Goal: Check status: Check status

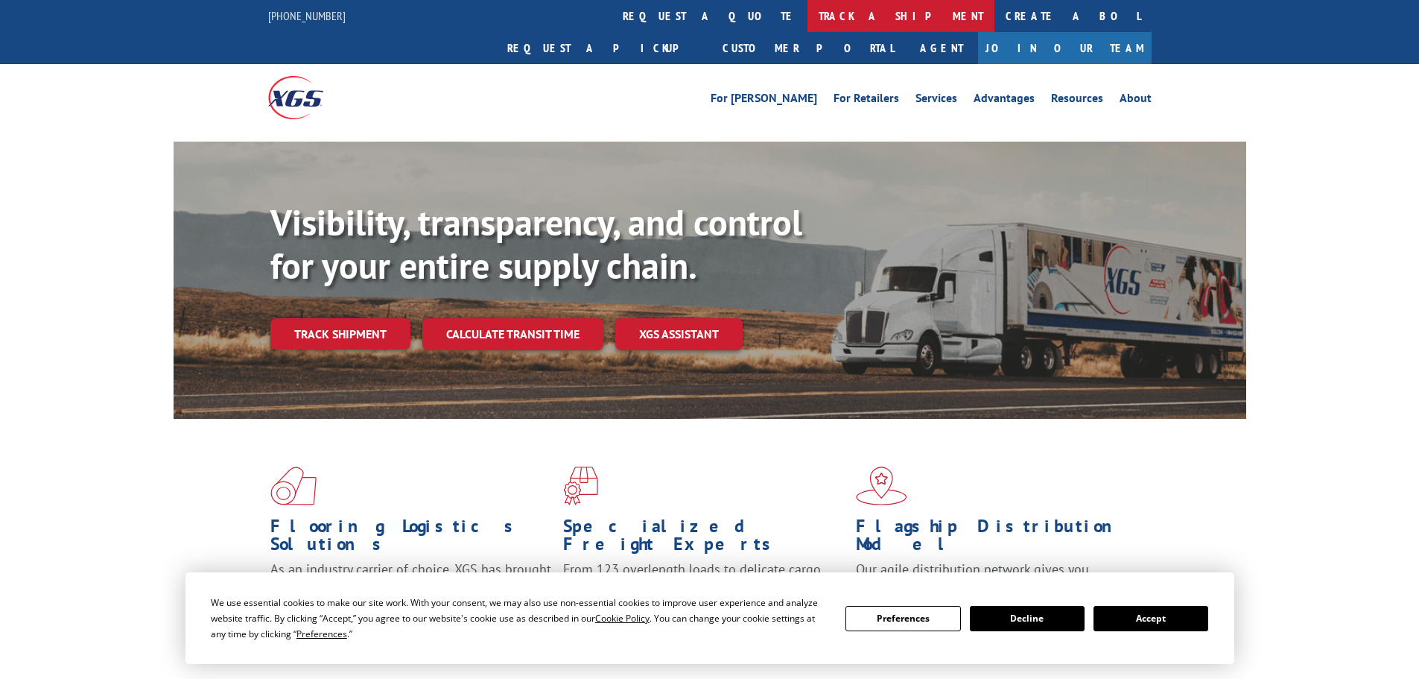
click at [807, 28] on link "track a shipment" at bounding box center [900, 16] width 187 height 32
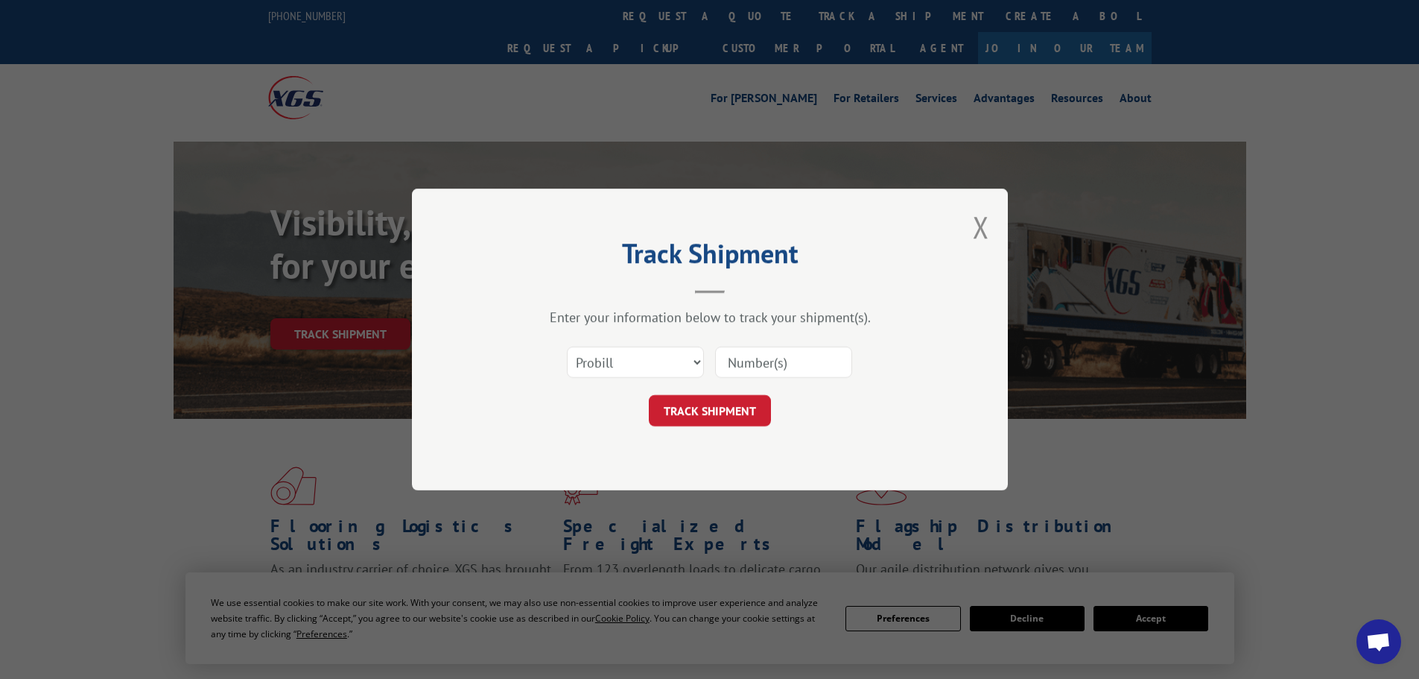
click at [732, 363] on input at bounding box center [783, 361] width 137 height 31
paste input "534826"
type input "534826"
click button "TRACK SHIPMENT" at bounding box center [710, 410] width 122 height 31
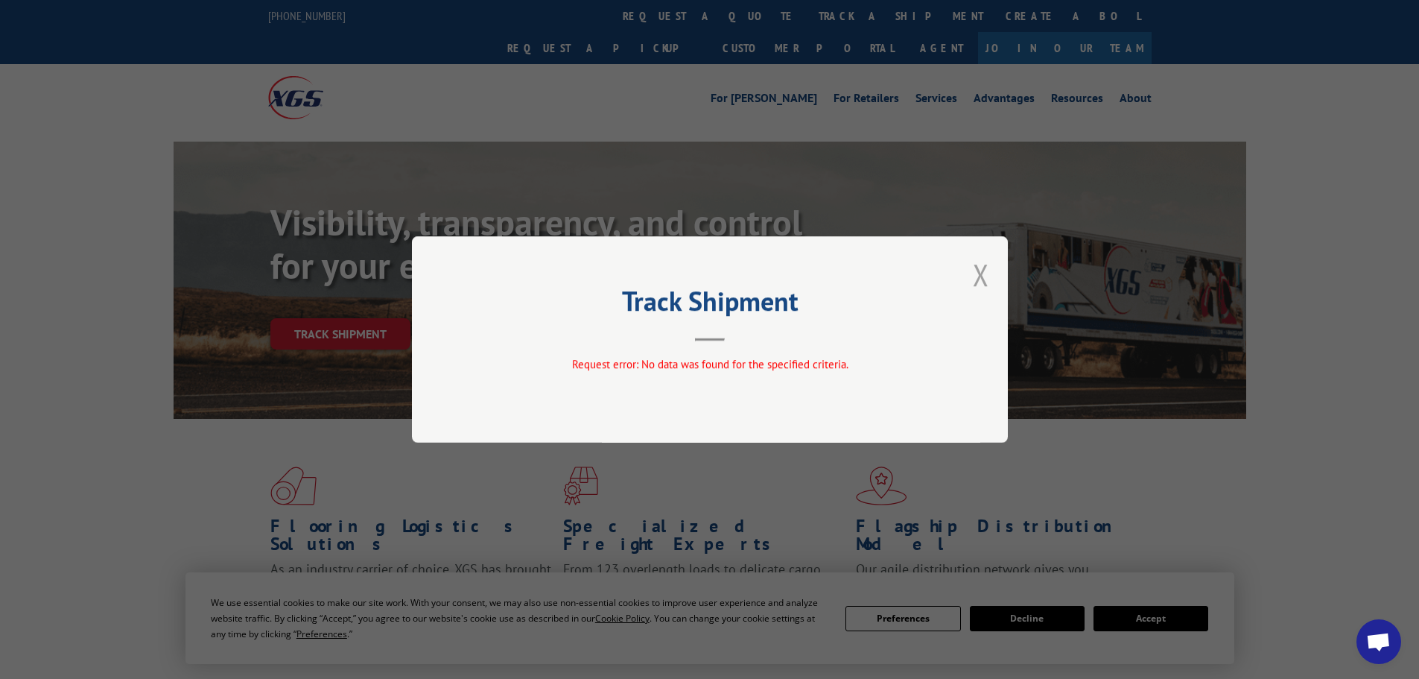
click at [985, 282] on button "Close modal" at bounding box center [981, 274] width 16 height 39
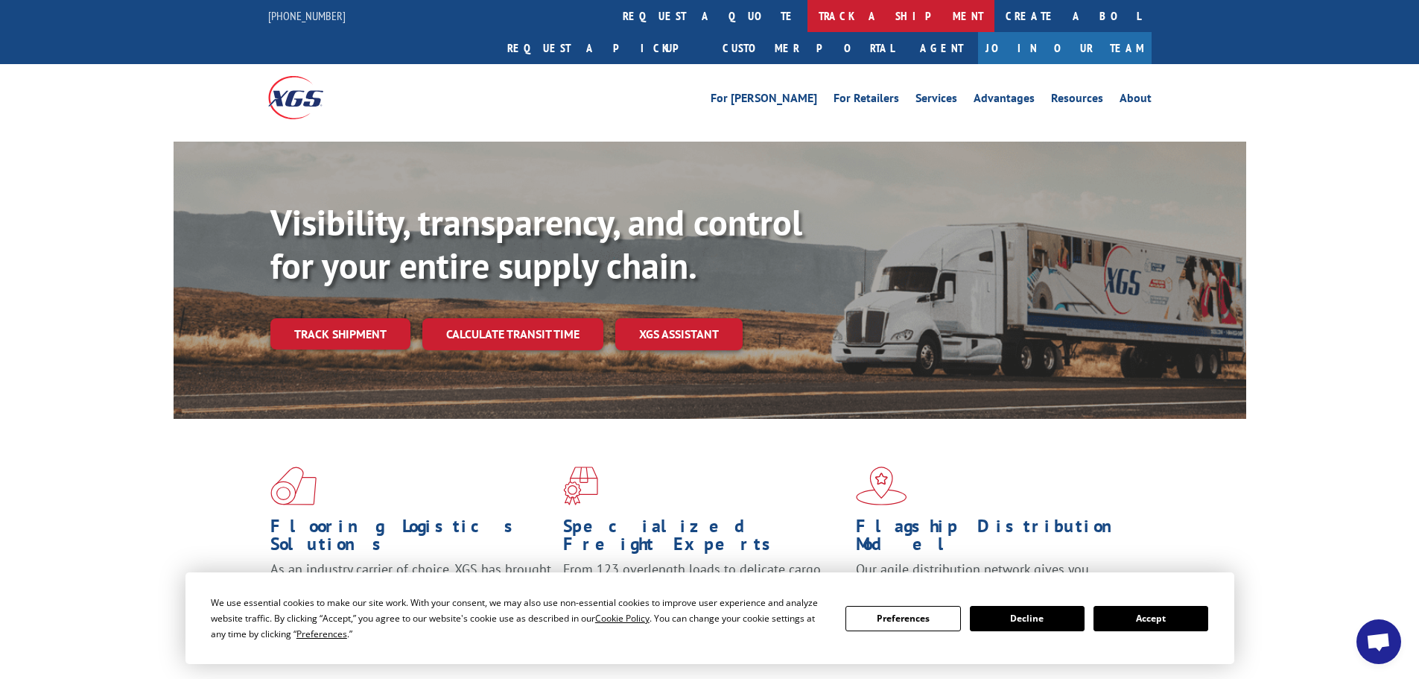
click at [807, 12] on link "track a shipment" at bounding box center [900, 16] width 187 height 32
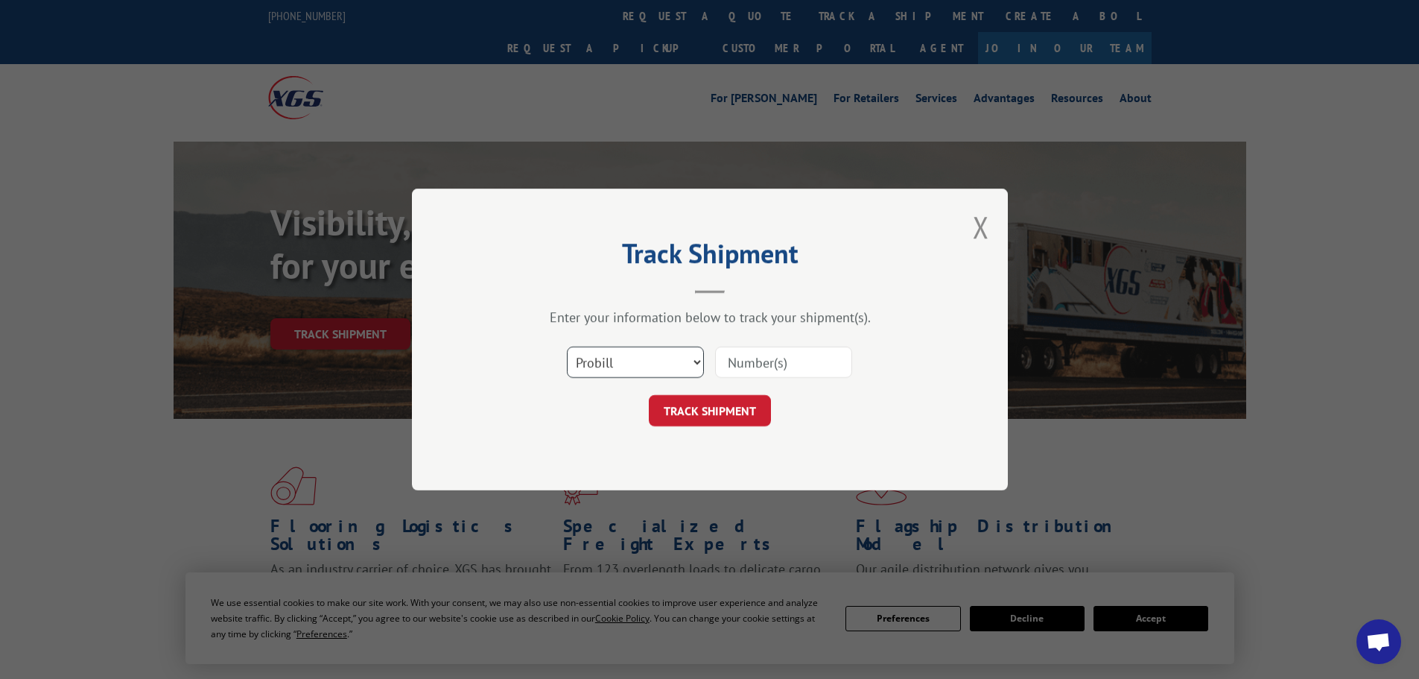
click at [670, 366] on select "Select category... Probill BOL PO" at bounding box center [635, 361] width 137 height 31
select select "bol"
click at [567, 346] on select "Select category... Probill BOL PO" at bounding box center [635, 361] width 137 height 31
click at [772, 353] on input at bounding box center [783, 361] width 137 height 31
drag, startPoint x: 772, startPoint y: 353, endPoint x: 781, endPoint y: 353, distance: 8.9
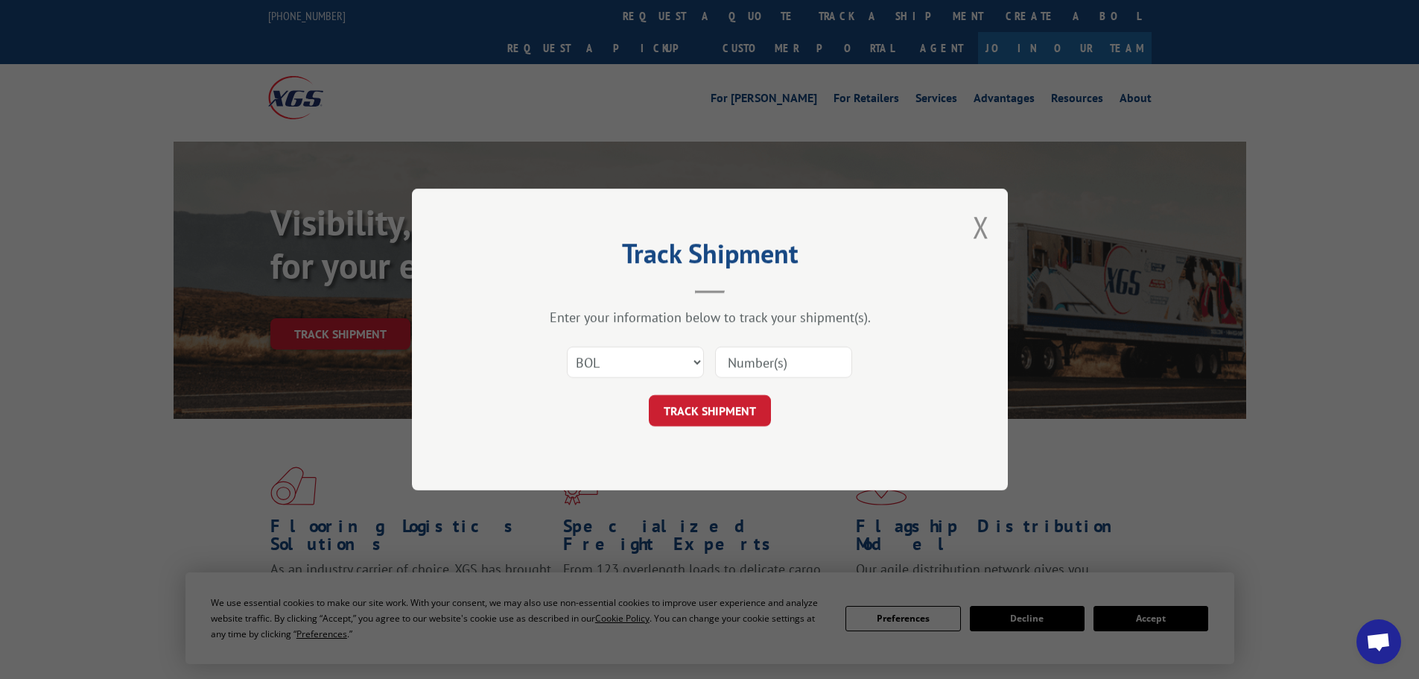
paste input "5513889"
type input "5513889"
click button "TRACK SHIPMENT" at bounding box center [710, 410] width 122 height 31
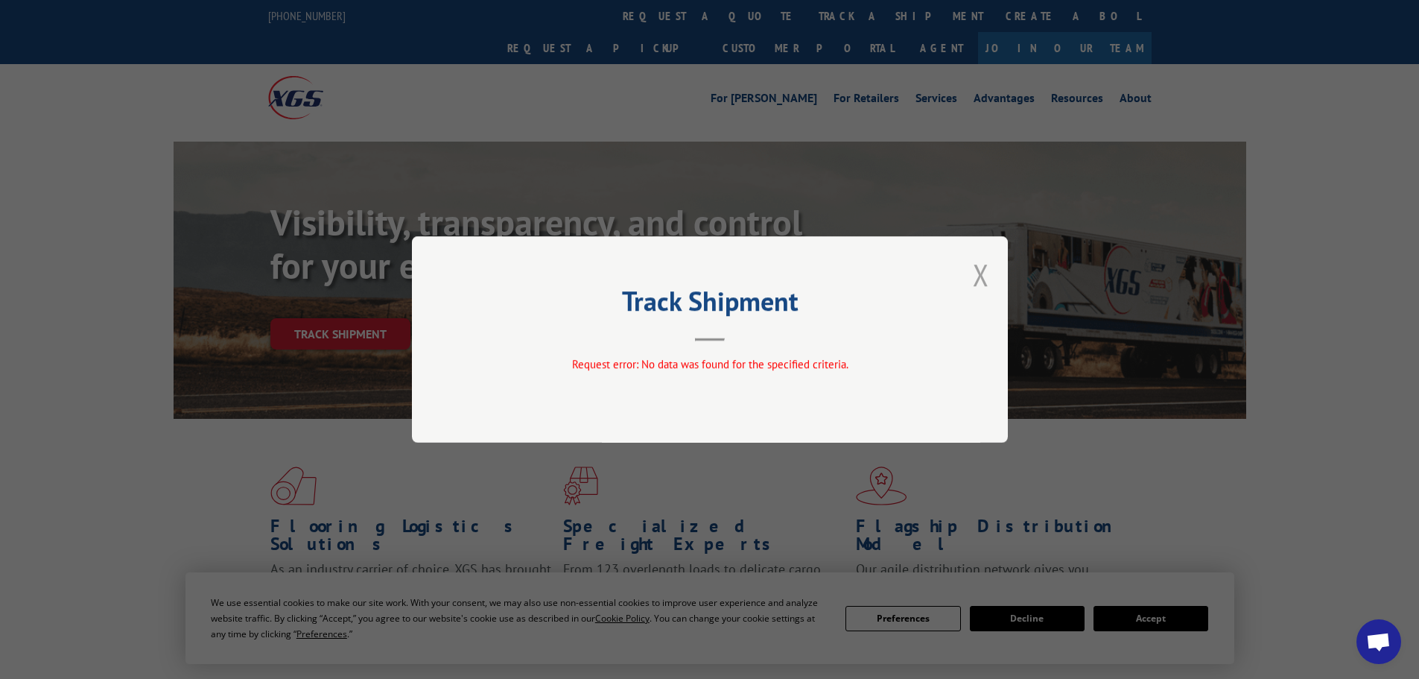
click at [979, 280] on button "Close modal" at bounding box center [981, 274] width 16 height 39
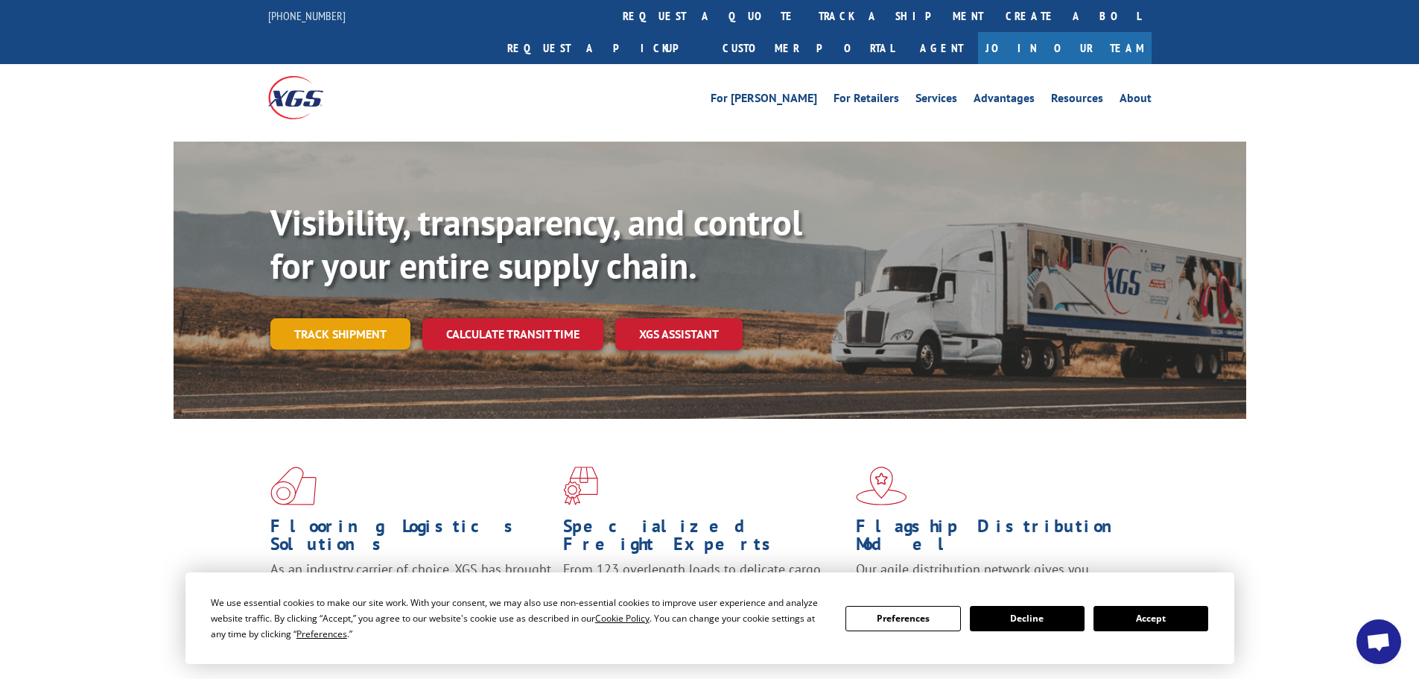
click at [378, 318] on link "Track shipment" at bounding box center [340, 333] width 140 height 31
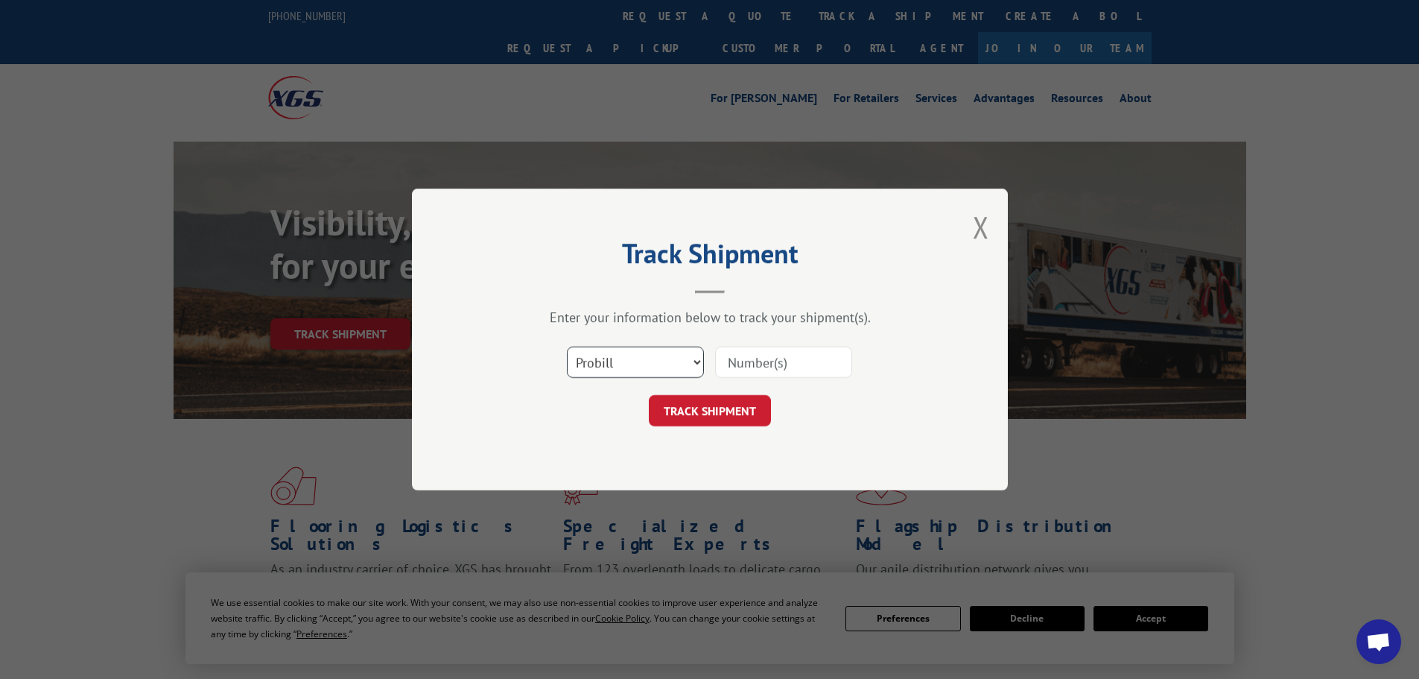
drag, startPoint x: 623, startPoint y: 358, endPoint x: 633, endPoint y: 358, distance: 10.4
click at [623, 358] on select "Select category... Probill BOL PO" at bounding box center [635, 361] width 137 height 31
select select "bol"
click at [567, 346] on select "Select category... Probill BOL PO" at bounding box center [635, 361] width 137 height 31
click at [773, 352] on input at bounding box center [783, 361] width 137 height 31
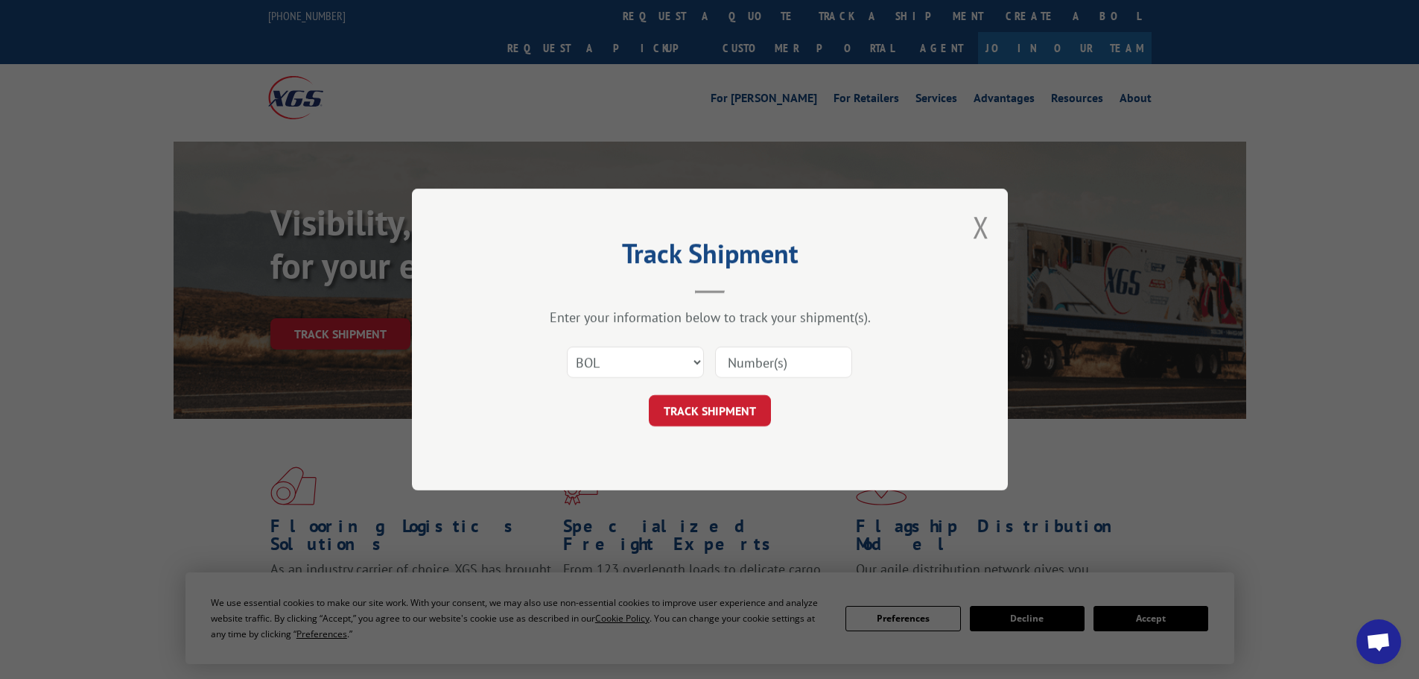
paste input "5513889"
type input "5513889"
click button "TRACK SHIPMENT" at bounding box center [710, 410] width 122 height 31
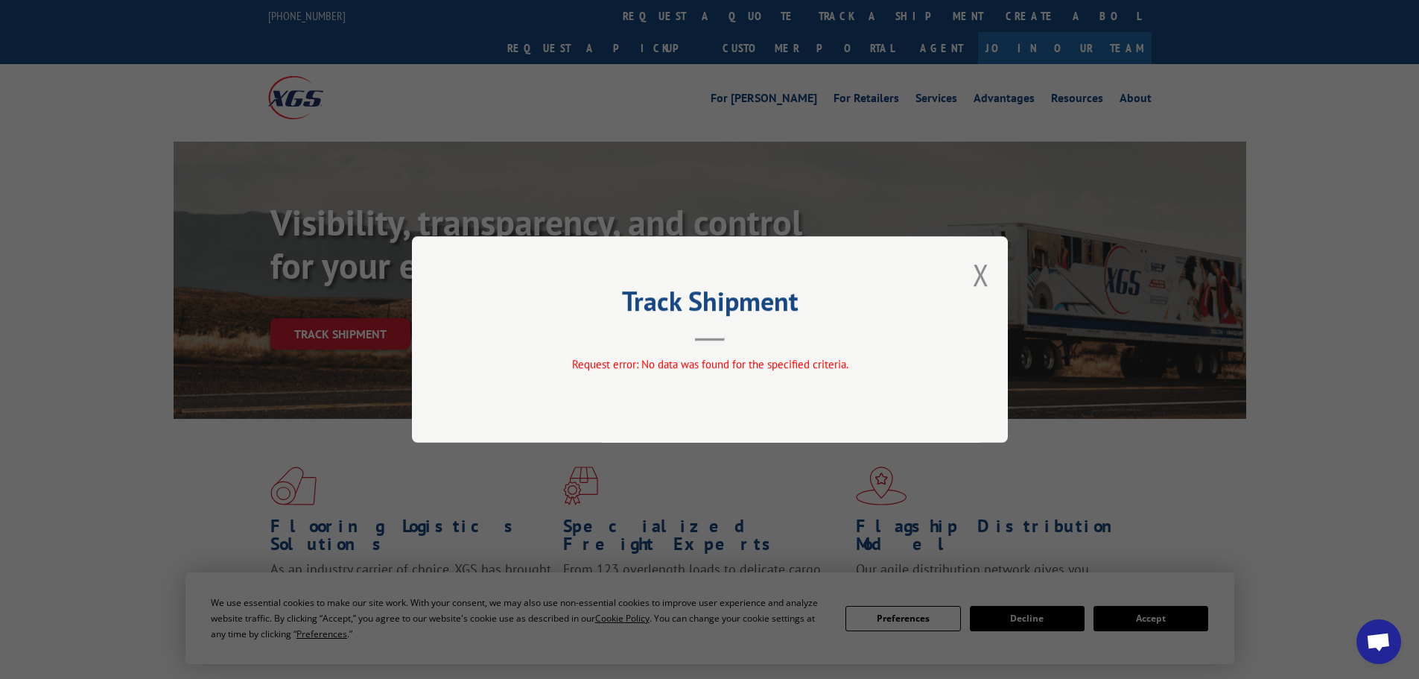
click at [993, 263] on div "Track Shipment Request error: No data was found for the specified criteria." at bounding box center [710, 339] width 596 height 206
click at [970, 271] on div "Track Shipment Request error: No data was found for the specified criteria." at bounding box center [710, 339] width 596 height 206
click at [976, 273] on button "Close modal" at bounding box center [981, 274] width 16 height 39
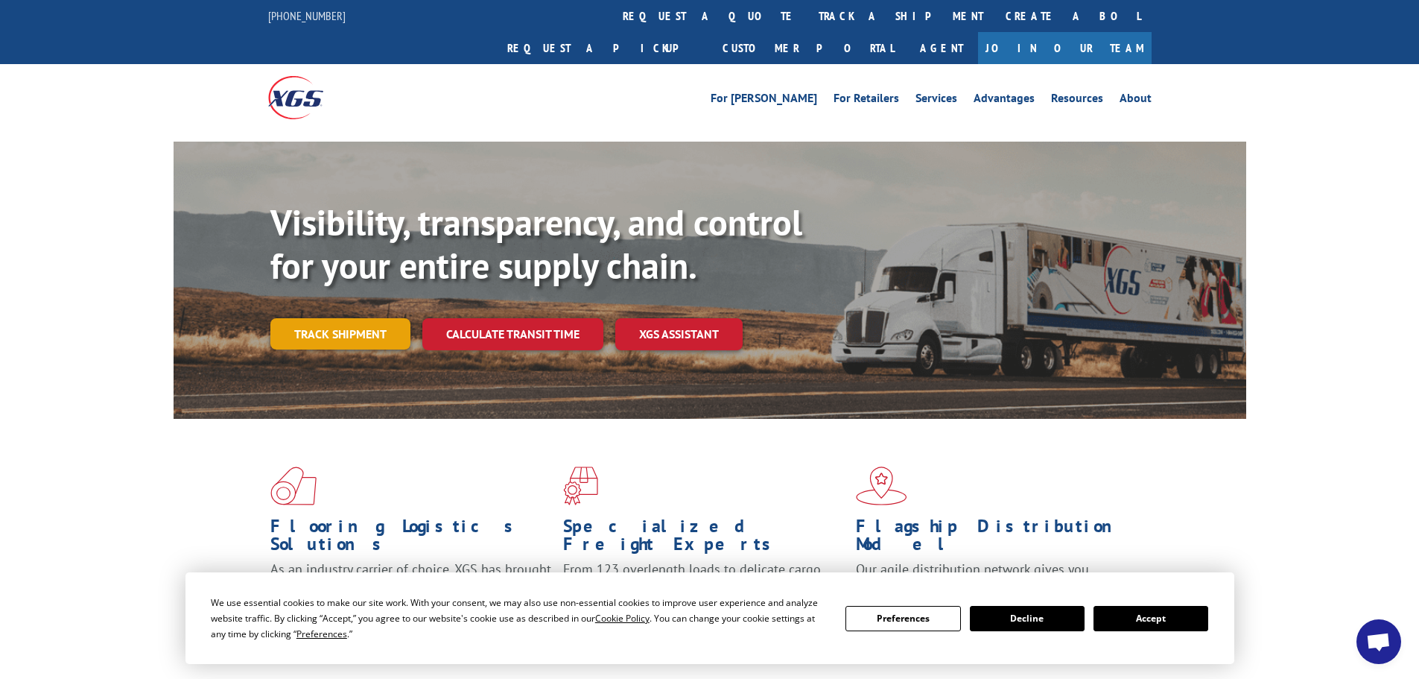
click at [370, 318] on link "Track shipment" at bounding box center [340, 333] width 140 height 31
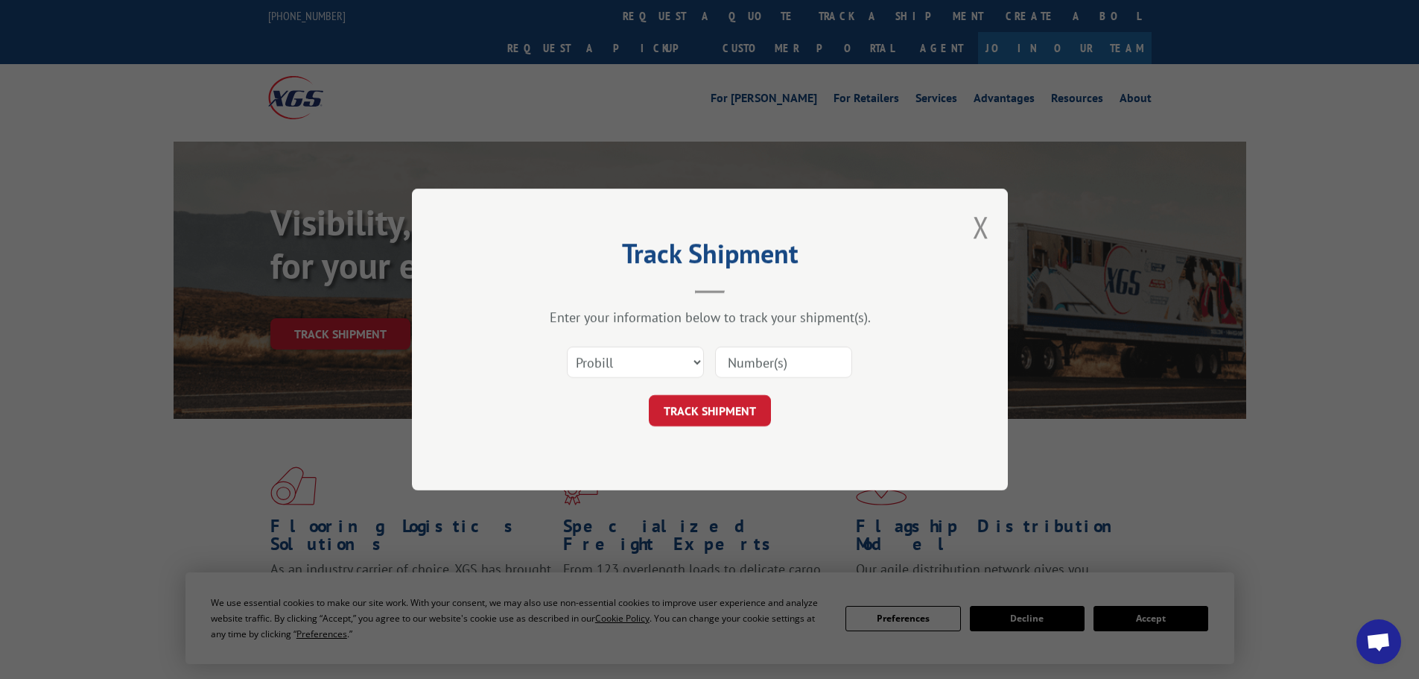
click at [735, 366] on input at bounding box center [783, 361] width 137 height 31
paste input "52537733"
type input "52537733"
click at [599, 355] on select "Select category... Probill BOL PO" at bounding box center [635, 361] width 137 height 31
select select "po"
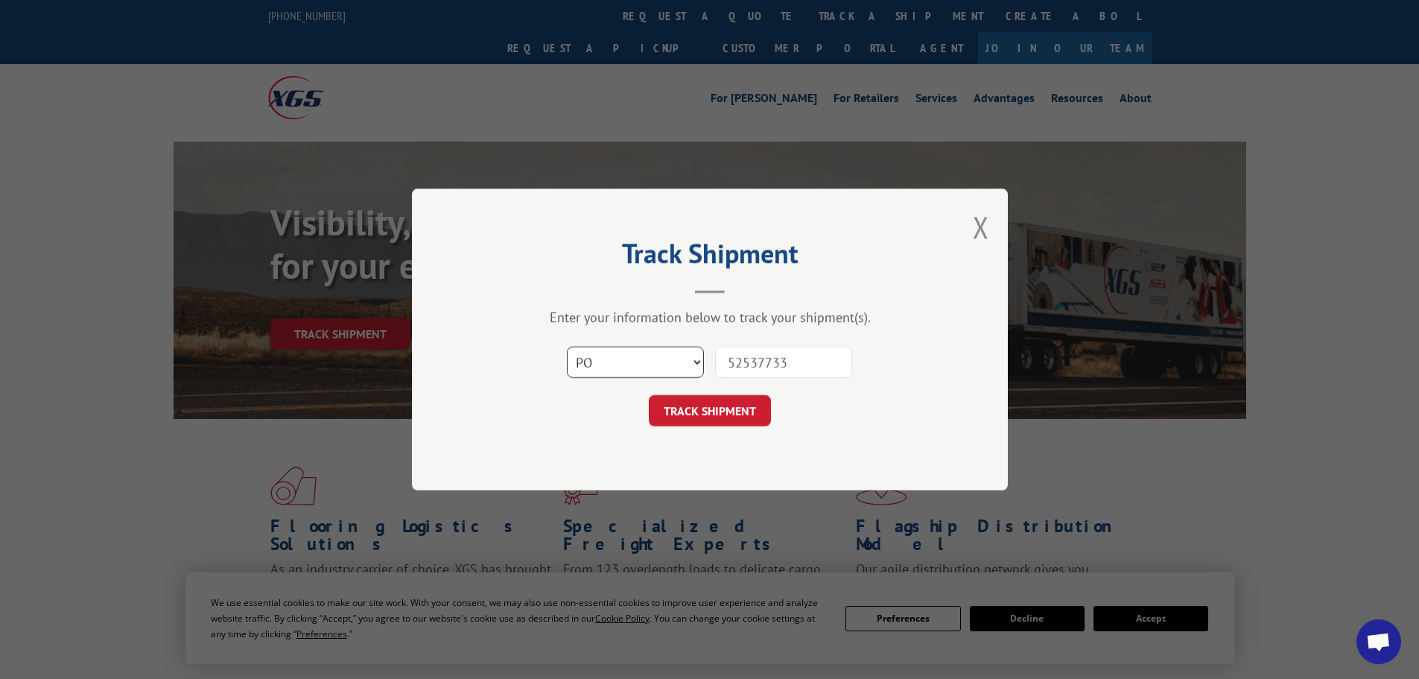
click at [567, 346] on select "Select category... Probill BOL PO" at bounding box center [635, 361] width 137 height 31
click at [698, 416] on button "TRACK SHIPMENT" at bounding box center [710, 410] width 122 height 31
